Goal: Information Seeking & Learning: Learn about a topic

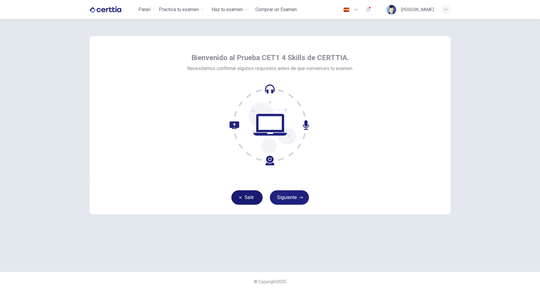
click at [237, 197] on button "Salir" at bounding box center [246, 197] width 31 height 14
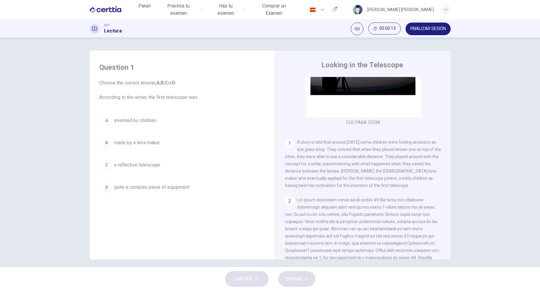
scroll to position [69, 0]
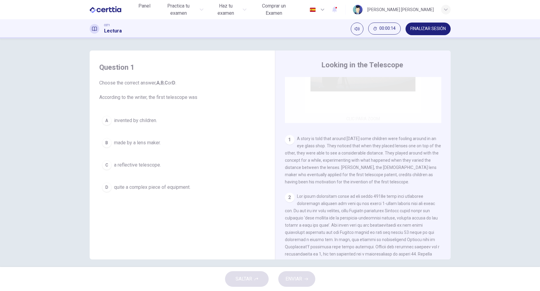
click at [358, 118] on div "Clic para zoom" at bounding box center [363, 65] width 156 height 115
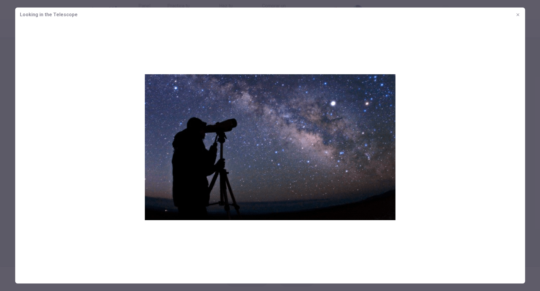
click at [518, 17] on icon "button" at bounding box center [518, 14] width 5 height 5
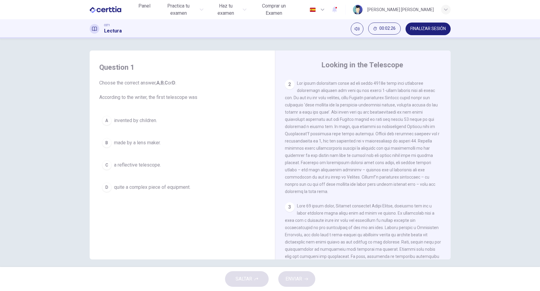
scroll to position [206, 0]
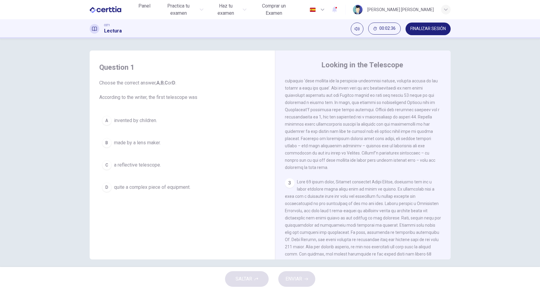
click at [155, 124] on span "invented by children." at bounding box center [135, 120] width 43 height 7
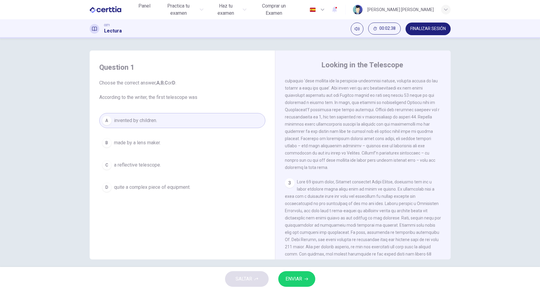
click at [308, 280] on icon "button" at bounding box center [307, 279] width 4 height 3
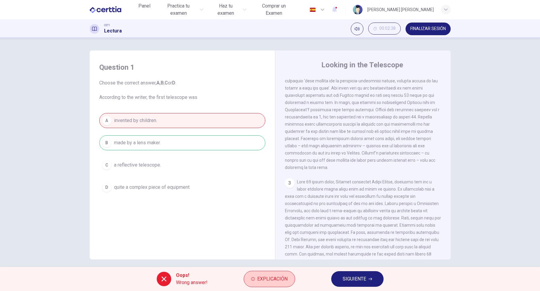
click at [268, 282] on span "Explicación" at bounding box center [272, 279] width 30 height 8
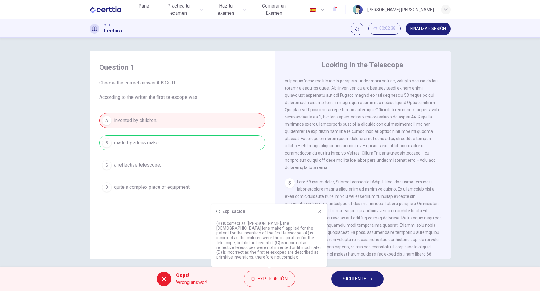
click at [355, 277] on span "SIGUIENTE" at bounding box center [354, 279] width 23 height 8
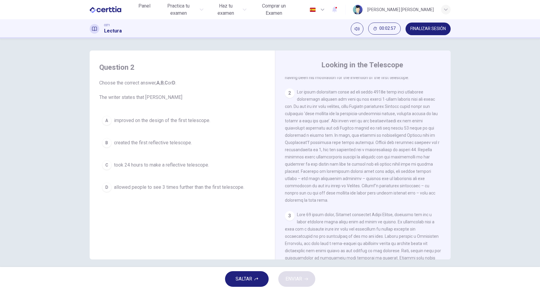
scroll to position [172, 0]
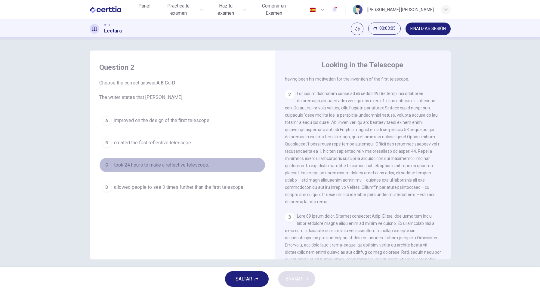
click at [123, 166] on span "took 24 hours to make a reflective telescope." at bounding box center [161, 165] width 95 height 7
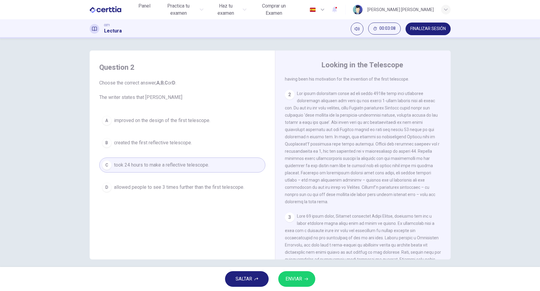
click at [305, 282] on button "ENVIAR" at bounding box center [296, 279] width 37 height 16
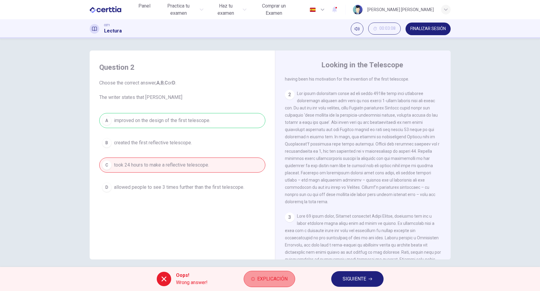
click at [272, 282] on span "Explicación" at bounding box center [272, 279] width 30 height 8
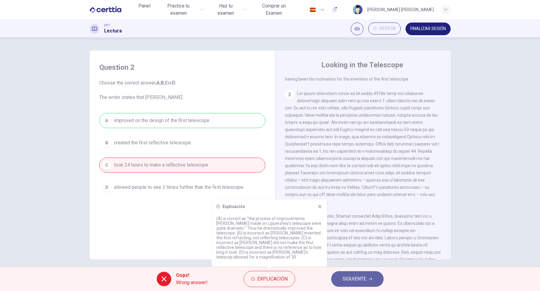
click at [347, 276] on span "SIGUIENTE" at bounding box center [354, 279] width 23 height 8
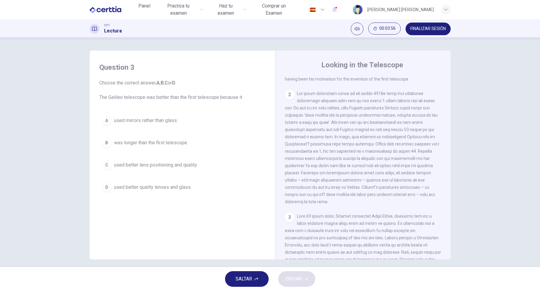
click at [149, 190] on span "used better quality lenses and glass." at bounding box center [153, 187] width 78 height 7
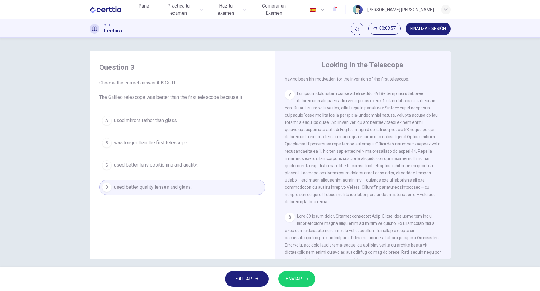
click at [296, 280] on span "ENVIAR" at bounding box center [294, 279] width 17 height 8
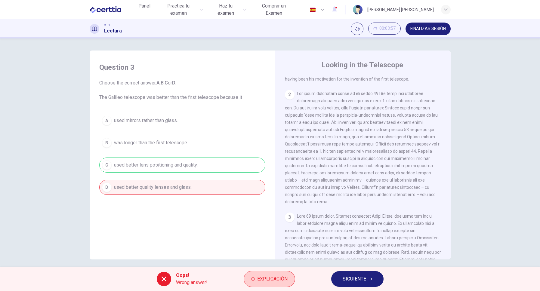
click at [274, 284] on button "Explicación" at bounding box center [269, 279] width 51 height 16
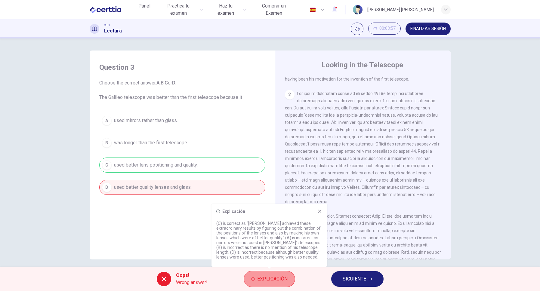
click at [274, 284] on button "Explicación" at bounding box center [269, 279] width 51 height 16
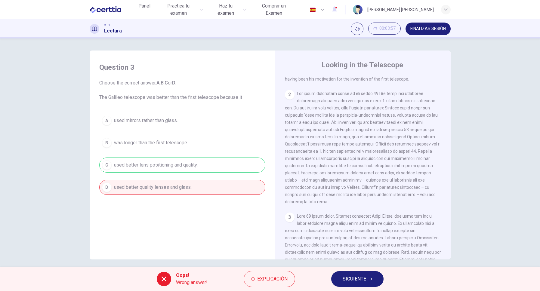
click at [395, 284] on div "Oops! Wrong answer! Explicación SIGUIENTE" at bounding box center [270, 279] width 540 height 24
click at [364, 280] on span "SIGUIENTE" at bounding box center [354, 279] width 23 height 8
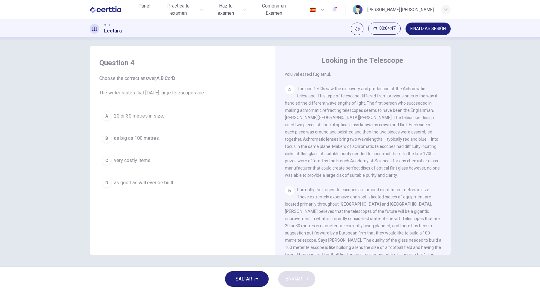
scroll to position [432, 0]
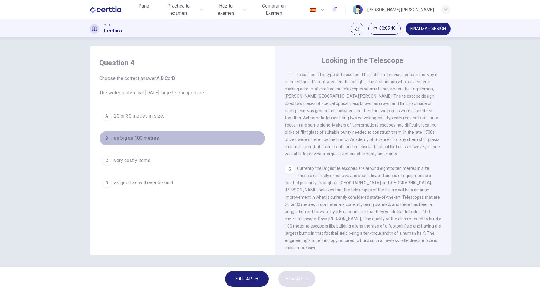
click at [161, 141] on button "B as big as 100 metres." at bounding box center [182, 138] width 166 height 15
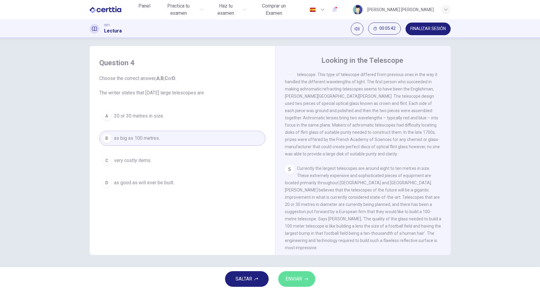
click at [294, 279] on span "ENVIAR" at bounding box center [294, 279] width 17 height 8
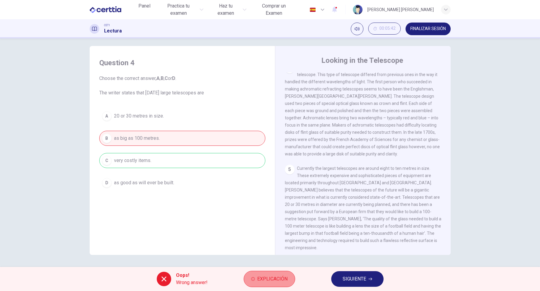
click at [271, 282] on span "Explicación" at bounding box center [272, 279] width 30 height 8
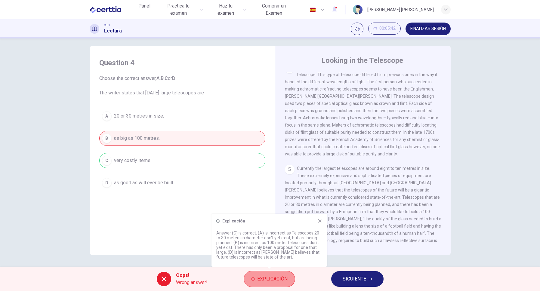
click at [271, 282] on span "Explicación" at bounding box center [272, 279] width 30 height 8
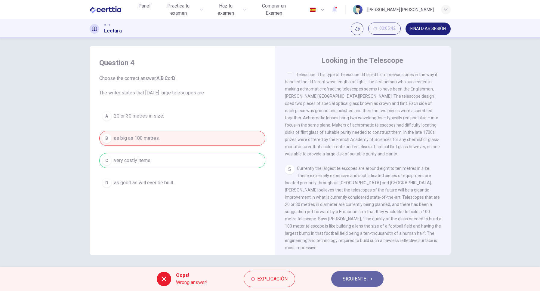
click at [367, 280] on button "SIGUIENTE" at bounding box center [357, 279] width 52 height 16
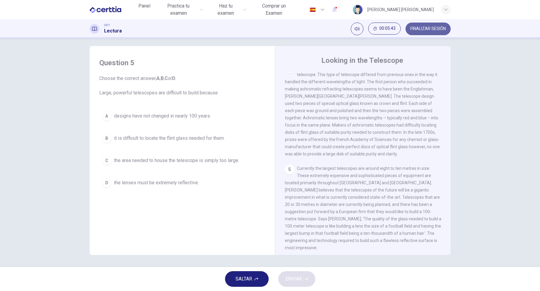
click at [435, 32] on button "FINALIZAR SESIÓN" at bounding box center [428, 29] width 45 height 13
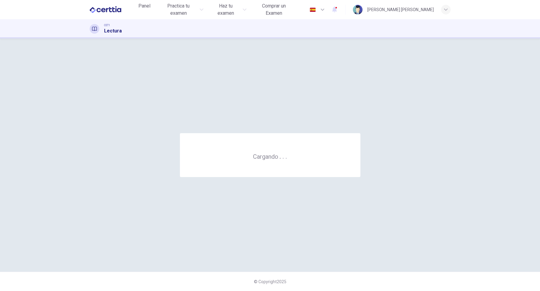
scroll to position [0, 0]
